Goal: Communication & Community: Connect with others

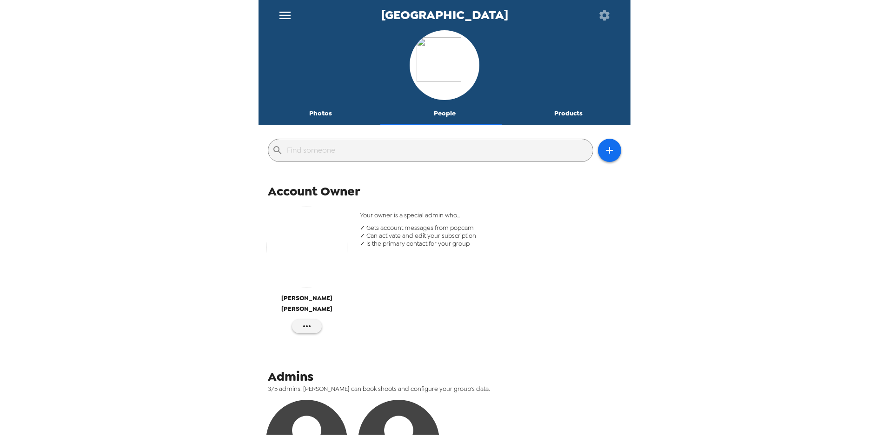
click at [306, 154] on input "text" at bounding box center [438, 150] width 302 height 15
click at [604, 148] on icon "button" at bounding box center [609, 150] width 11 height 11
click at [626, 176] on li "Invite someone" at bounding box center [643, 174] width 105 height 17
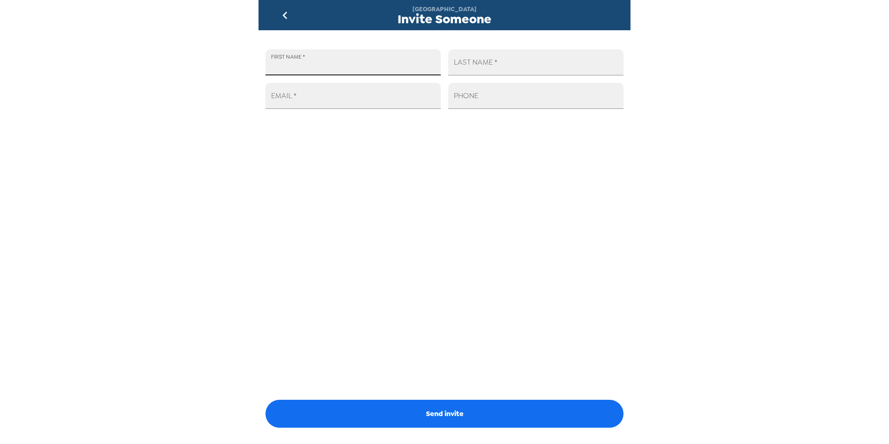
click at [295, 68] on input "FIRST NAME   *" at bounding box center [353, 62] width 175 height 26
type input "Marketing"
type input "Department"
click at [307, 96] on input "EMAIL   *" at bounding box center [353, 96] width 175 height 26
type input "[EMAIL_ADDRESS][DOMAIN_NAME]"
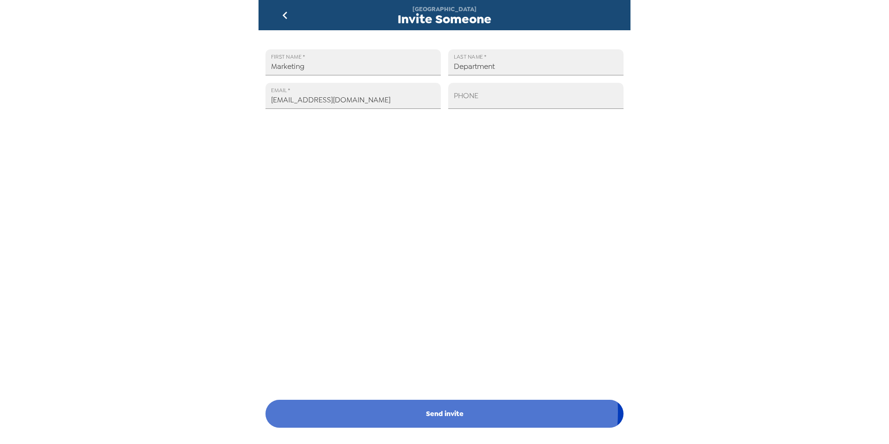
click at [431, 412] on button "Send invite" at bounding box center [445, 414] width 358 height 28
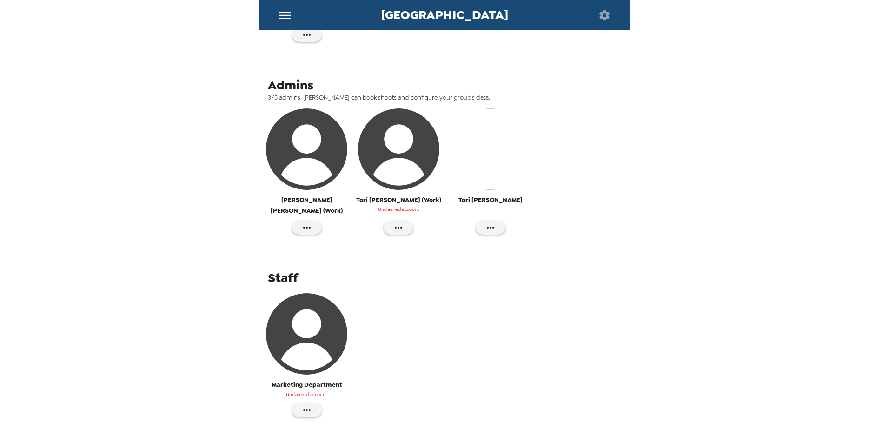
scroll to position [293, 0]
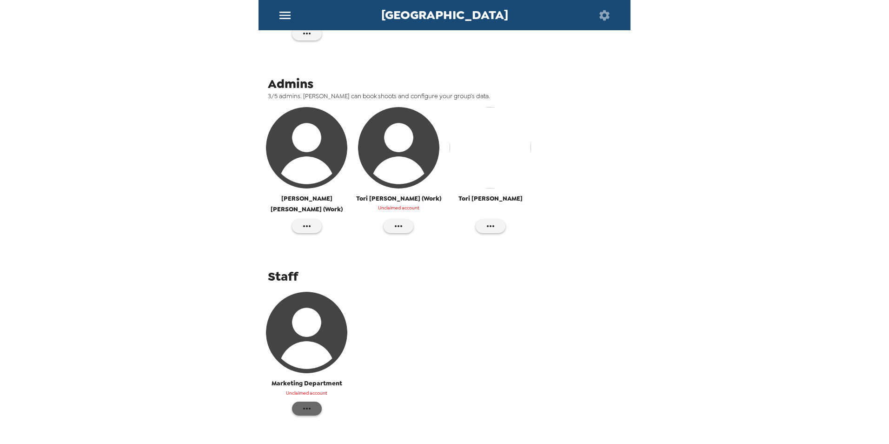
click at [299, 401] on button "button" at bounding box center [307, 408] width 30 height 14
click at [352, 407] on span "Make admin" at bounding box center [350, 407] width 71 height 11
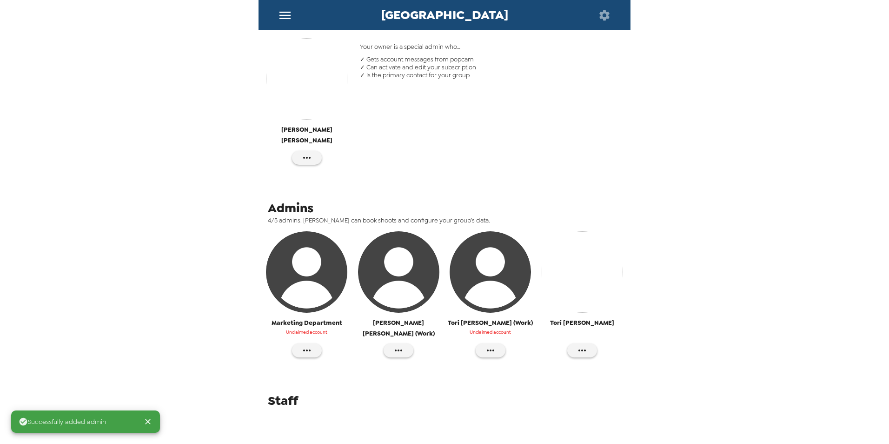
scroll to position [155, 0]
